Goal: Book appointment/travel/reservation

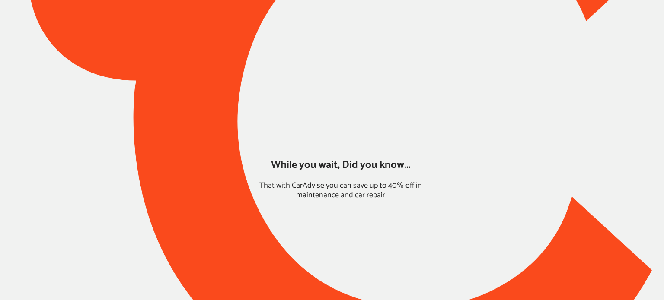
type input "*****"
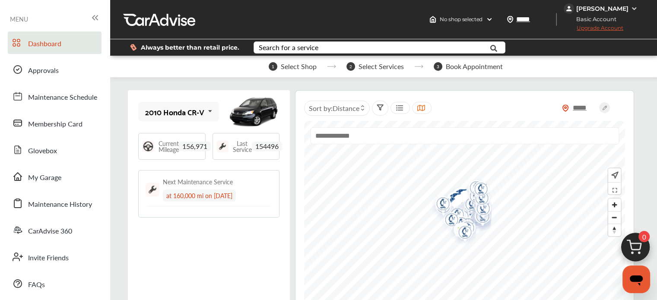
click at [636, 248] on img at bounding box center [635, 249] width 41 height 41
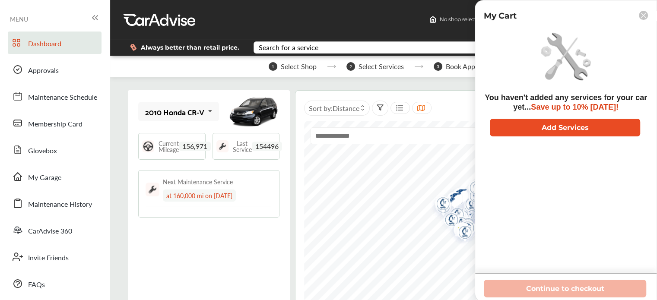
click at [574, 127] on button "Add Services" at bounding box center [565, 128] width 150 height 18
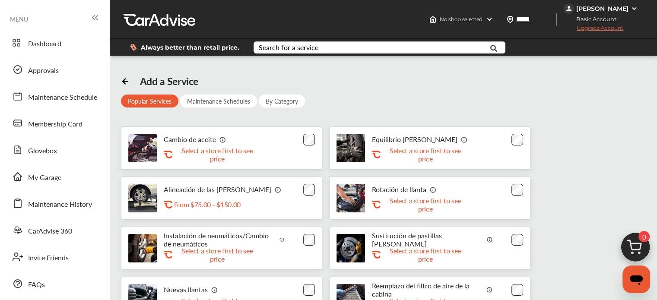
click at [299, 134] on div "Cambio de aceite .st0{fill:#FA4A1C;} Select a store first to see price" at bounding box center [221, 148] width 201 height 43
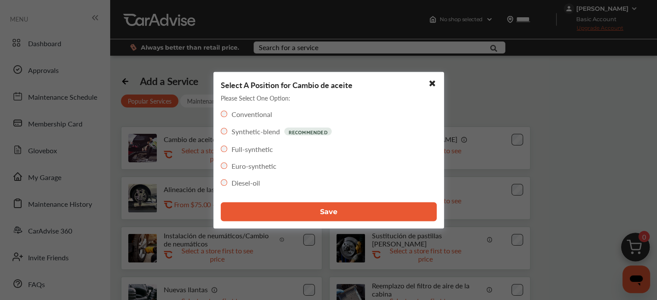
click at [278, 210] on button "Save" at bounding box center [329, 211] width 216 height 19
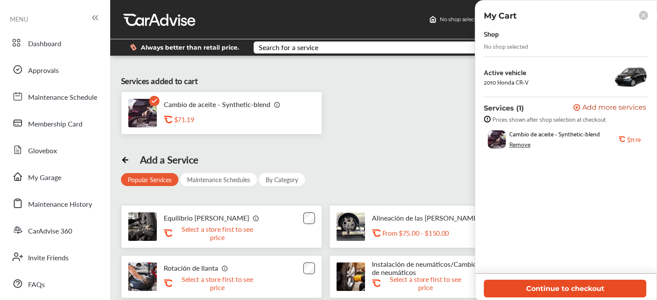
click at [502, 293] on button "Continue to checkout" at bounding box center [565, 289] width 162 height 18
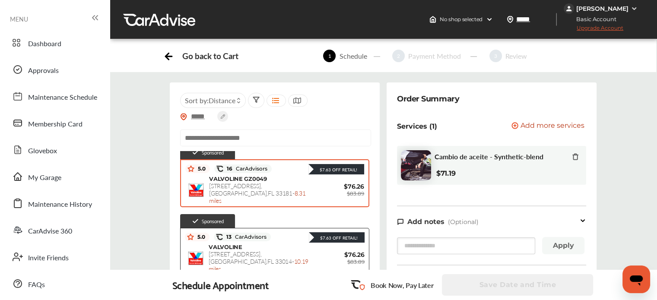
scroll to position [18, 0]
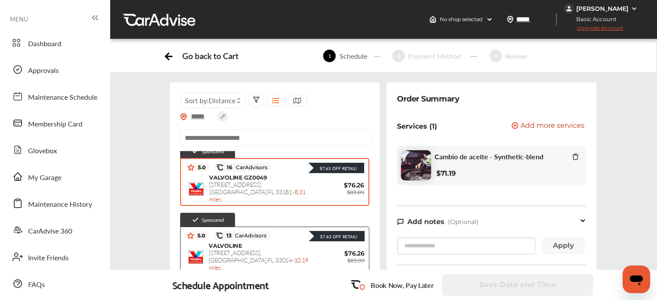
click at [282, 176] on div "VALVOLINE GZ0049 [STREET_ADDRESS] - 8.31 miles" at bounding box center [260, 188] width 103 height 29
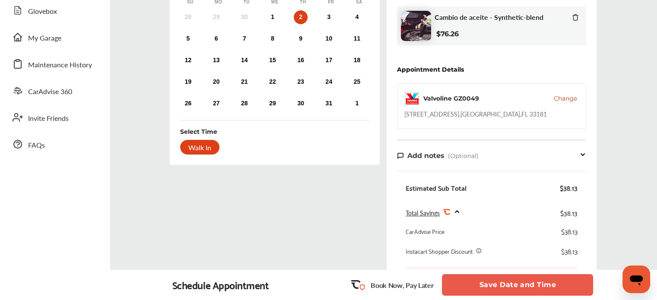
scroll to position [103, 0]
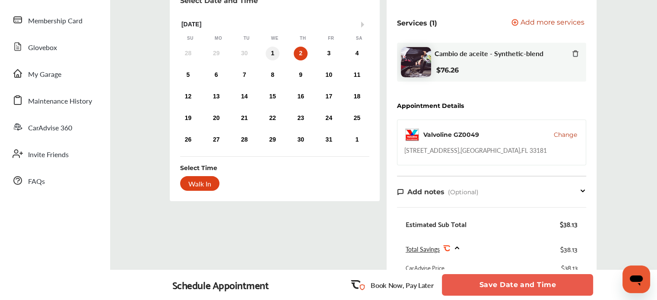
click at [273, 54] on div "1" at bounding box center [273, 54] width 14 height 14
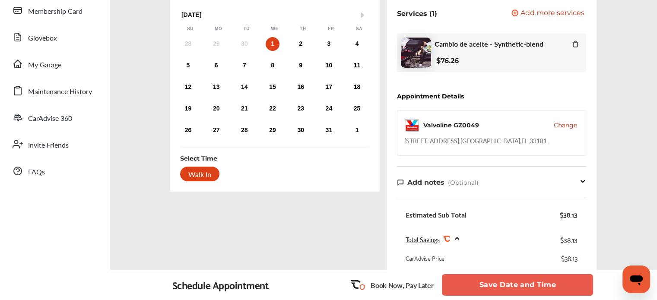
scroll to position [114, 0]
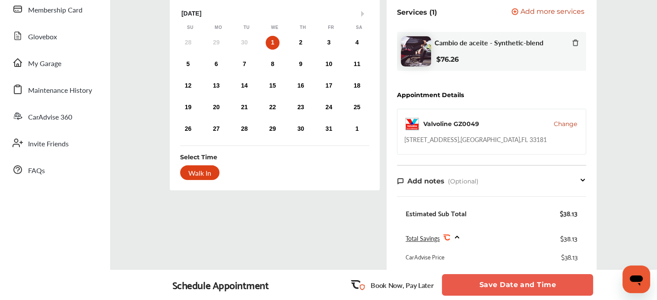
click at [470, 282] on button "Save Date and Time" at bounding box center [517, 285] width 151 height 22
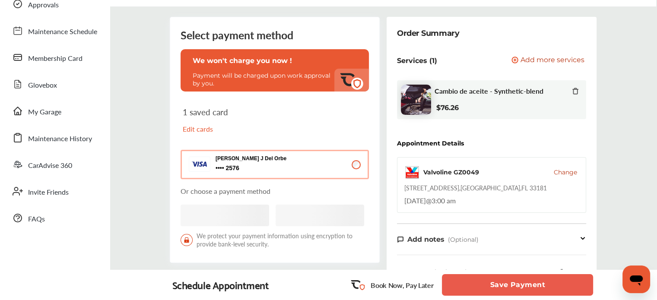
scroll to position [73, 0]
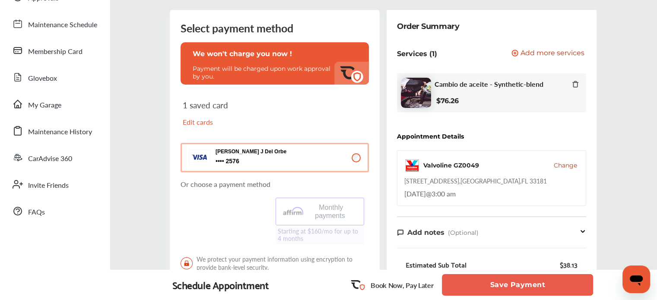
click at [503, 291] on button "Save Payment" at bounding box center [517, 285] width 151 height 22
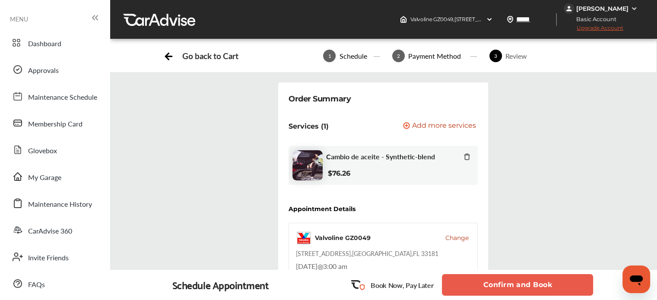
click at [500, 289] on button "Confirm and Book" at bounding box center [517, 285] width 151 height 22
